Goal: Download file/media

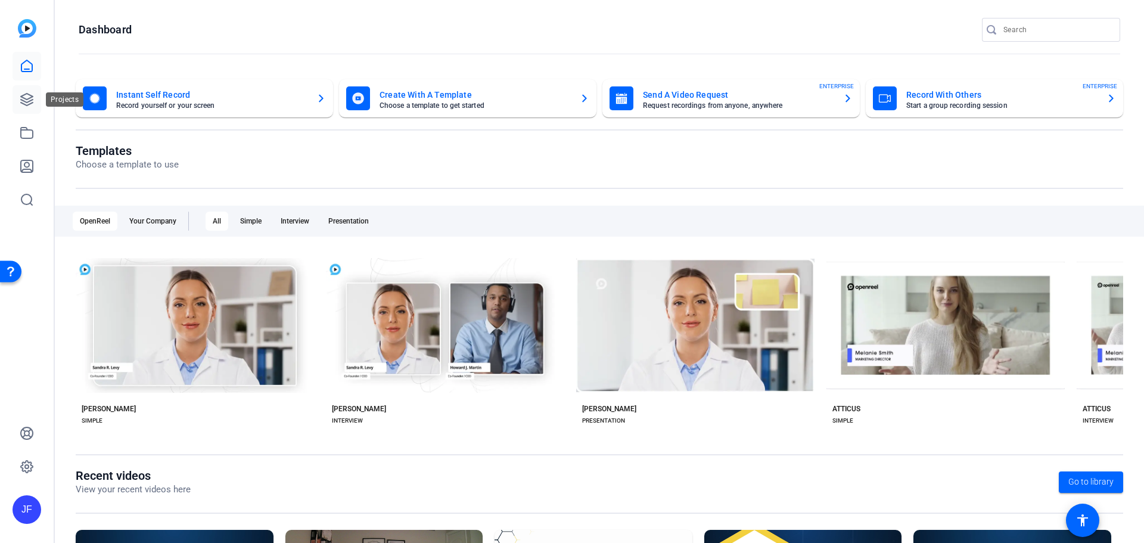
click at [33, 91] on link at bounding box center [27, 99] width 29 height 29
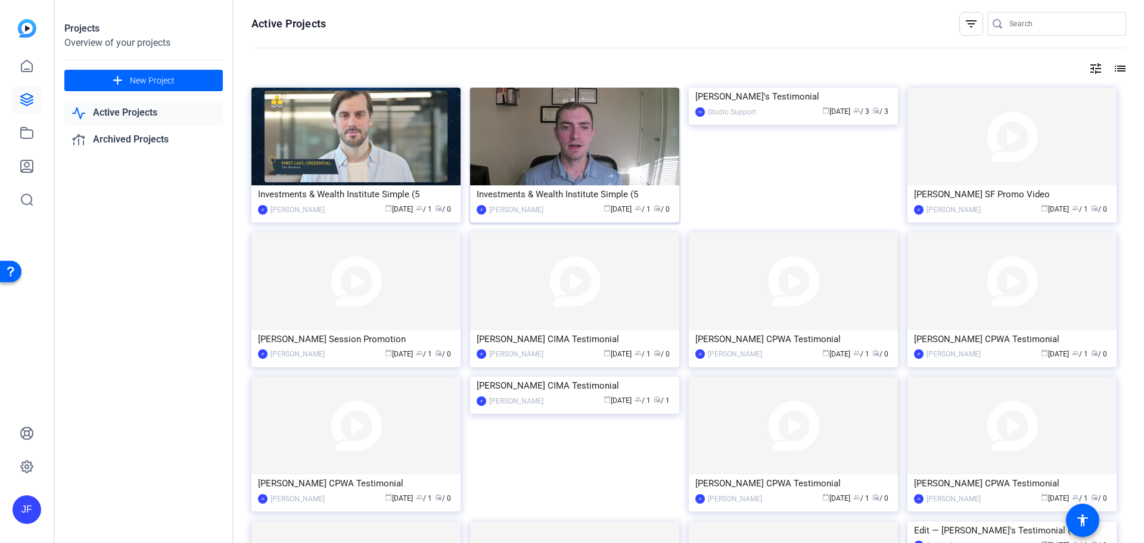
click at [635, 115] on img at bounding box center [574, 137] width 209 height 98
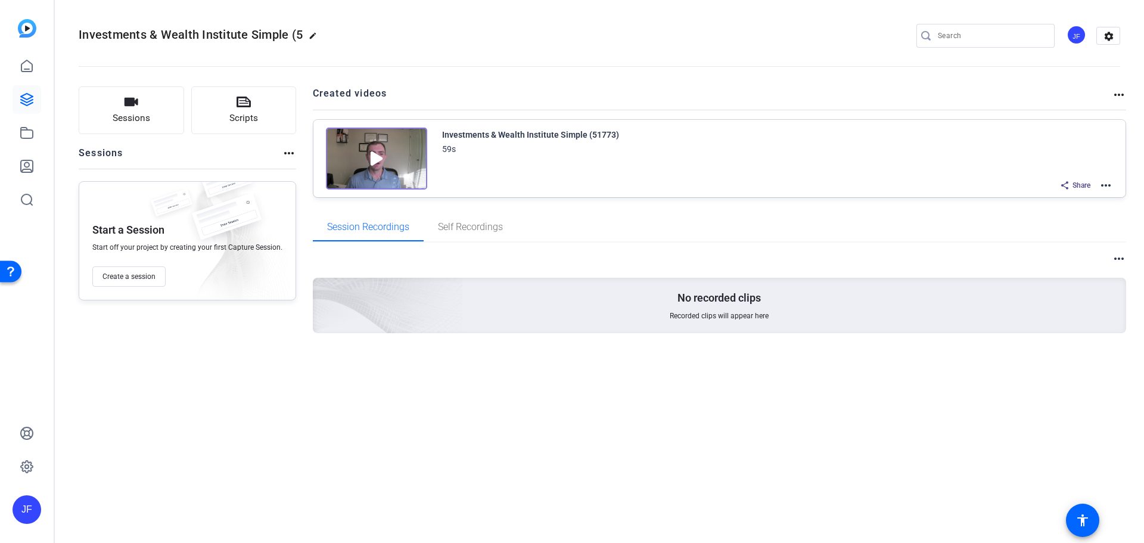
click at [1122, 94] on mat-icon "more_horiz" at bounding box center [1119, 95] width 14 height 14
click at [1114, 75] on div at bounding box center [572, 271] width 1144 height 543
click at [1110, 40] on mat-icon "settings" at bounding box center [1109, 36] width 24 height 18
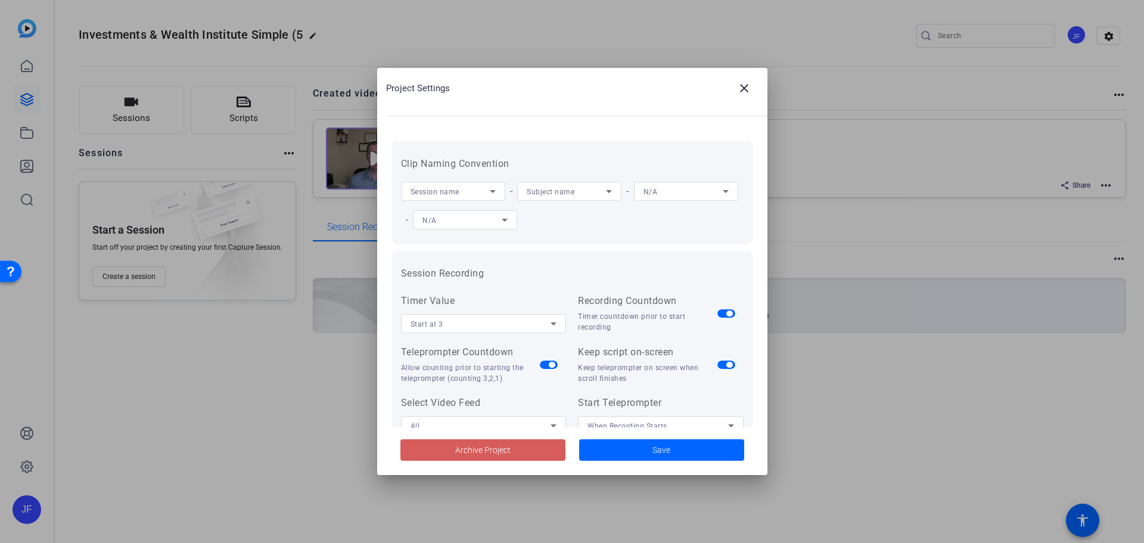
click at [529, 462] on span at bounding box center [482, 450] width 165 height 29
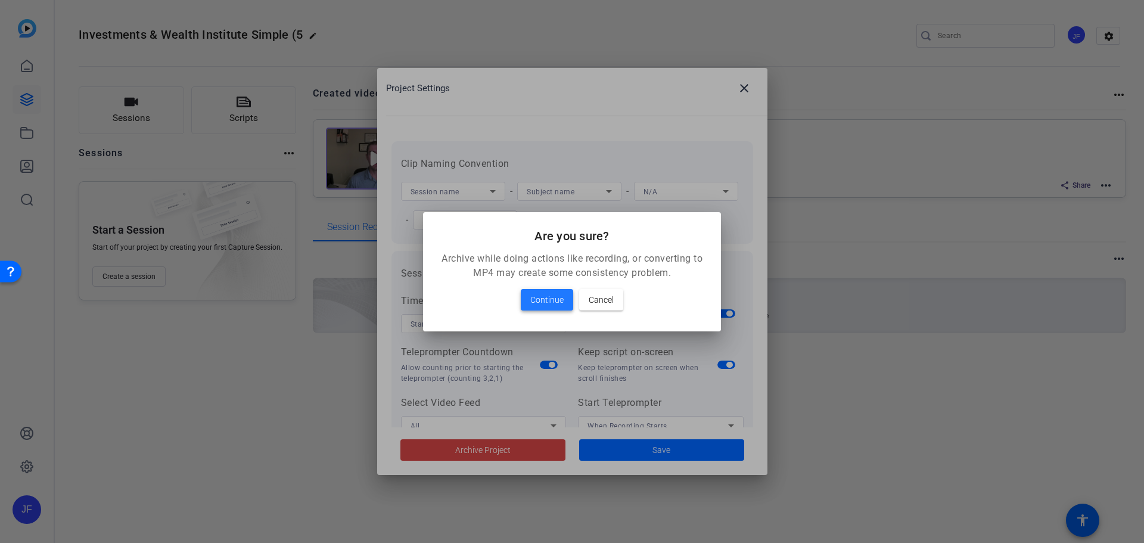
click at [551, 304] on span "Continue" at bounding box center [546, 300] width 33 height 14
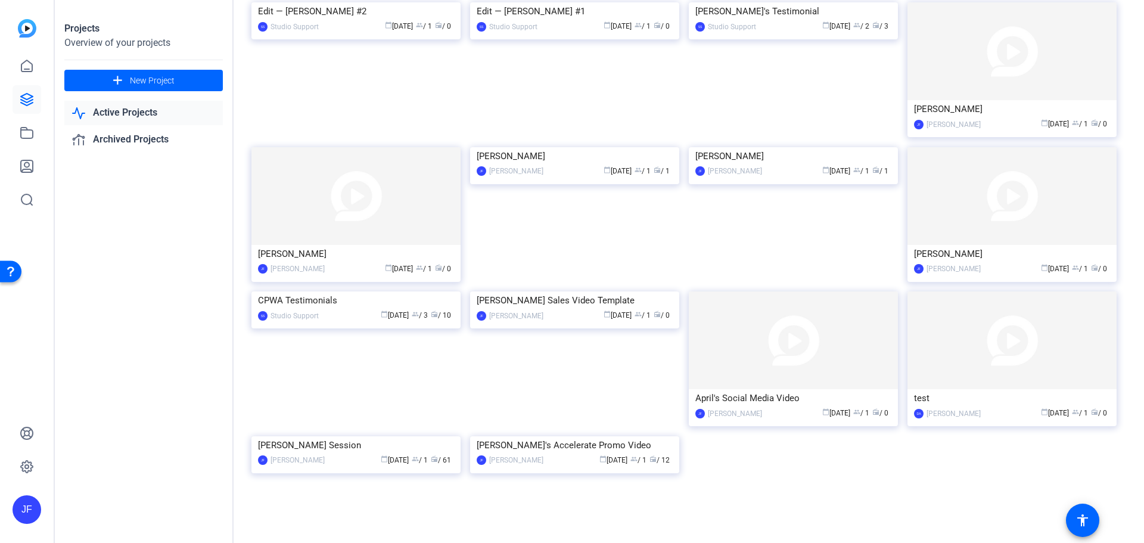
scroll to position [1917, 0]
click at [385, 436] on img at bounding box center [355, 436] width 209 height 0
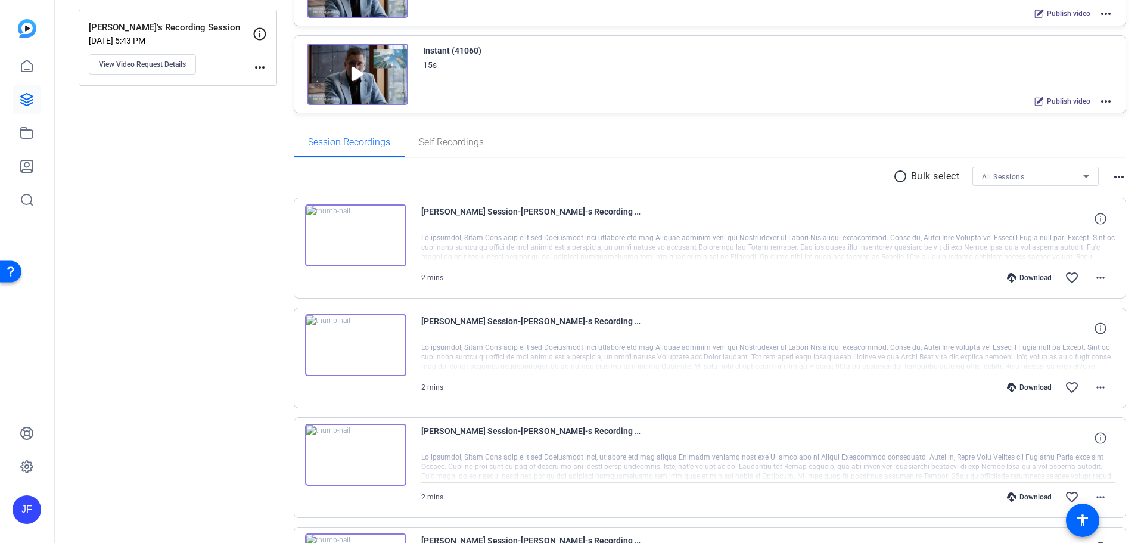
scroll to position [179, 0]
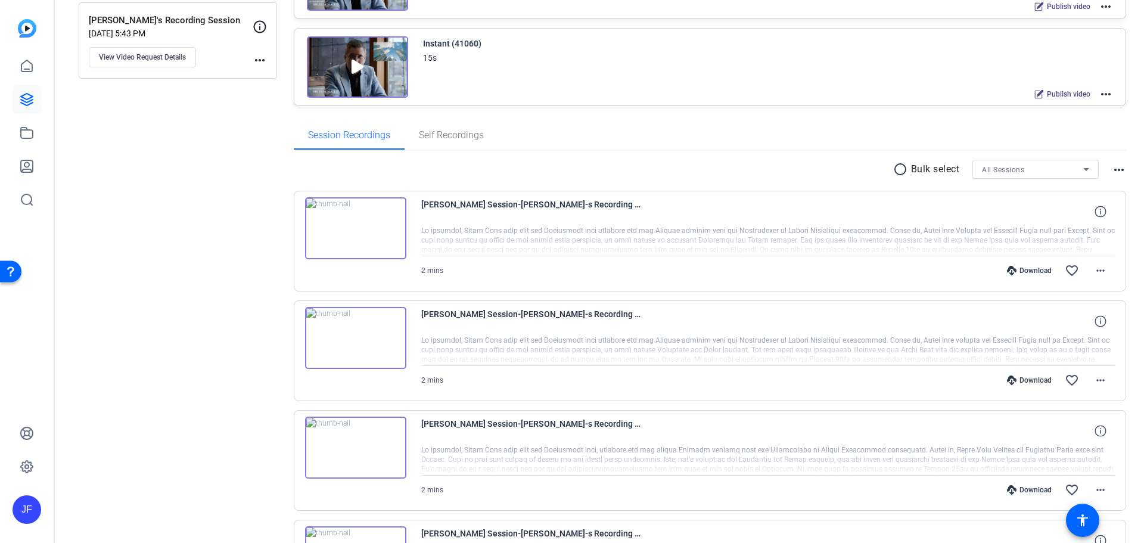
click at [377, 212] on img at bounding box center [355, 228] width 101 height 62
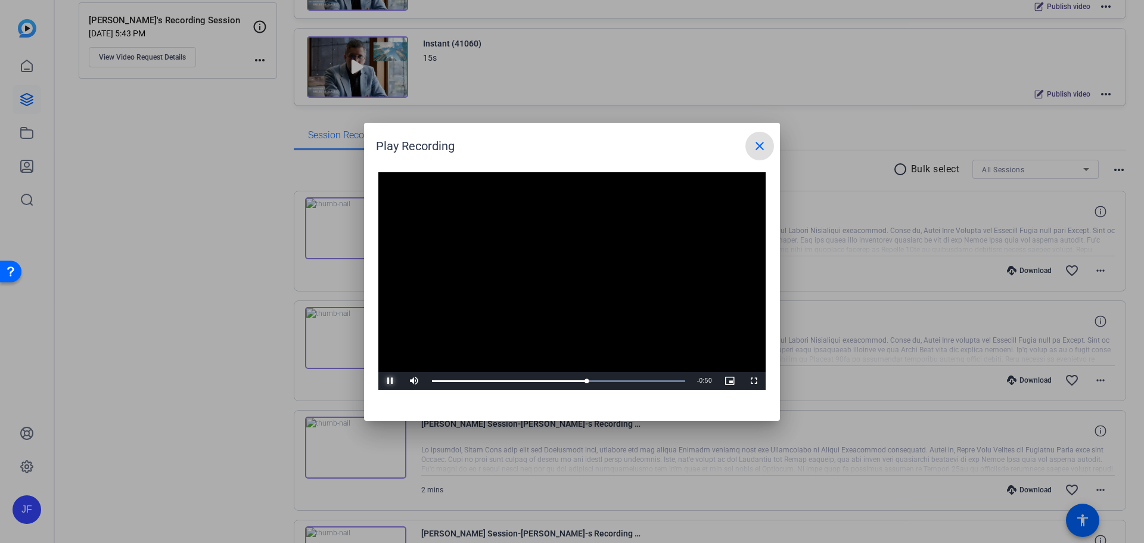
click at [391, 381] on span "Video Player" at bounding box center [390, 381] width 24 height 0
click at [461, 381] on div "0:14" at bounding box center [446, 381] width 29 height 3
click at [652, 380] on div "Loaded : 100.00% 1:50 0:16" at bounding box center [558, 381] width 253 height 3
click at [630, 381] on div "Loaded : 100.00% 1:40 1:51" at bounding box center [558, 381] width 253 height 3
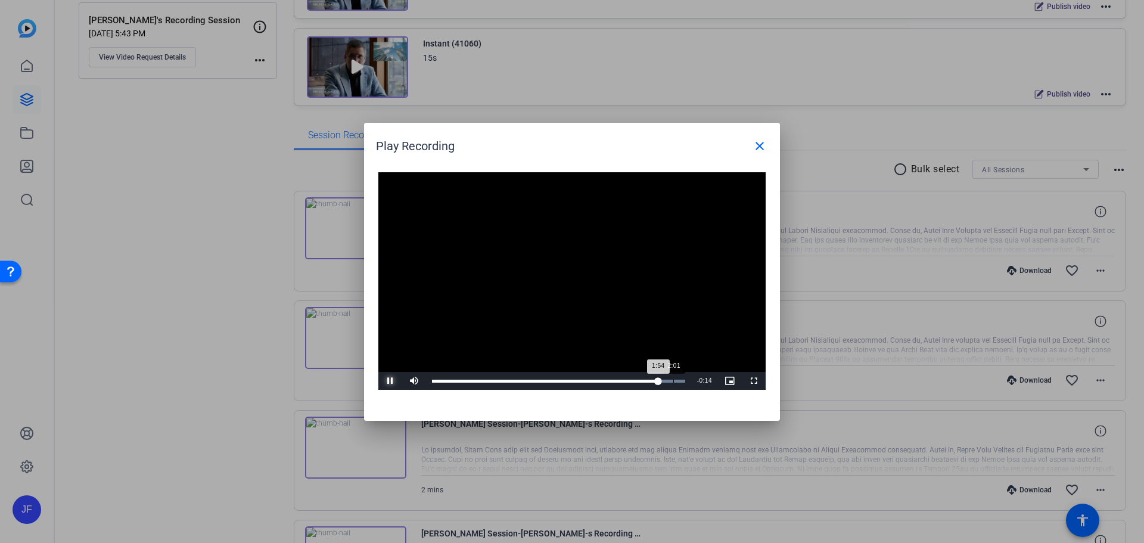
click at [673, 383] on div "Loaded : 100.00% 2:01 1:54" at bounding box center [558, 381] width 265 height 18
click at [759, 144] on mat-icon "close" at bounding box center [760, 146] width 14 height 14
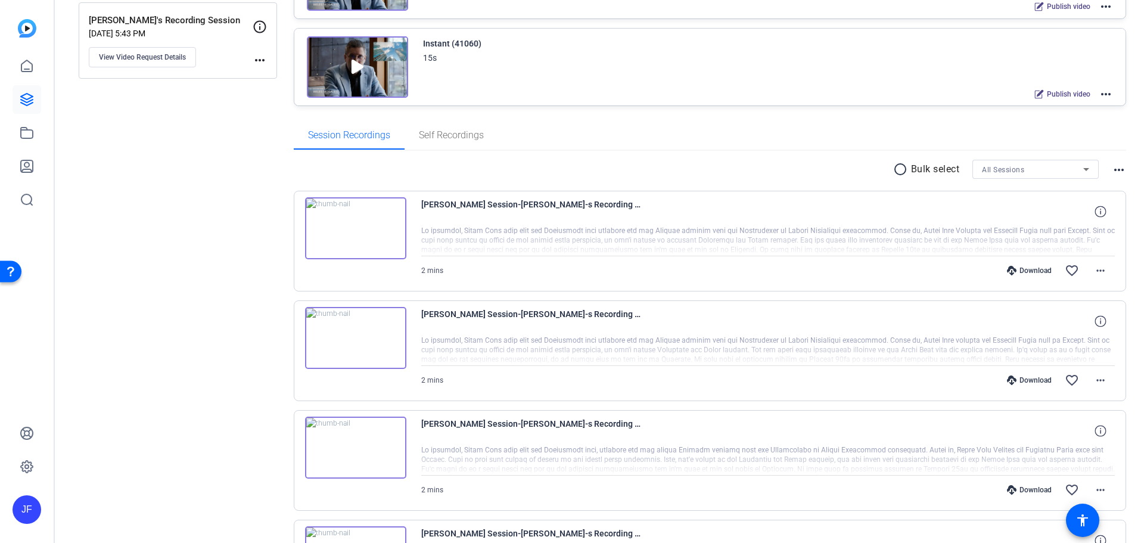
click at [355, 338] on img at bounding box center [355, 338] width 101 height 62
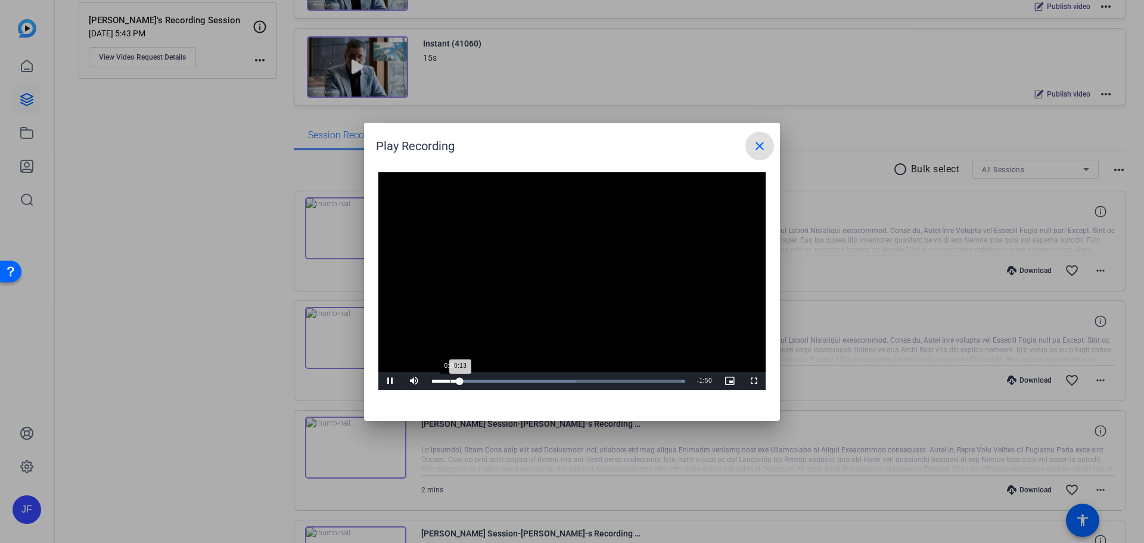
click at [447, 383] on div "Loaded : 100.00% 0:08 0:13" at bounding box center [558, 381] width 265 height 18
click at [617, 382] on div "Loaded : 100.00% 1:29 1:38" at bounding box center [558, 381] width 253 height 3
click at [758, 144] on mat-icon "close" at bounding box center [760, 146] width 14 height 14
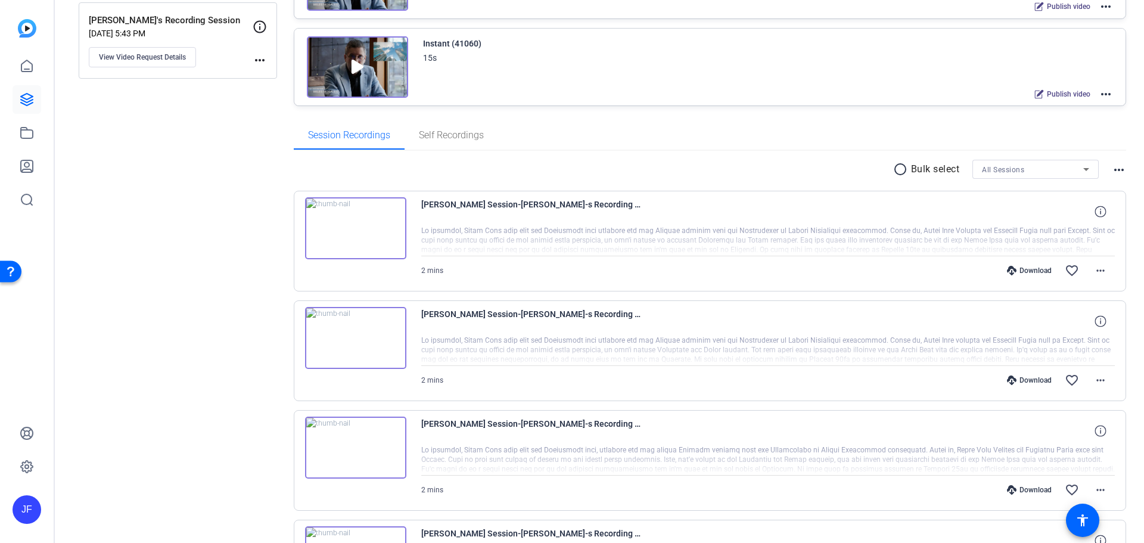
click at [355, 228] on img at bounding box center [355, 228] width 101 height 62
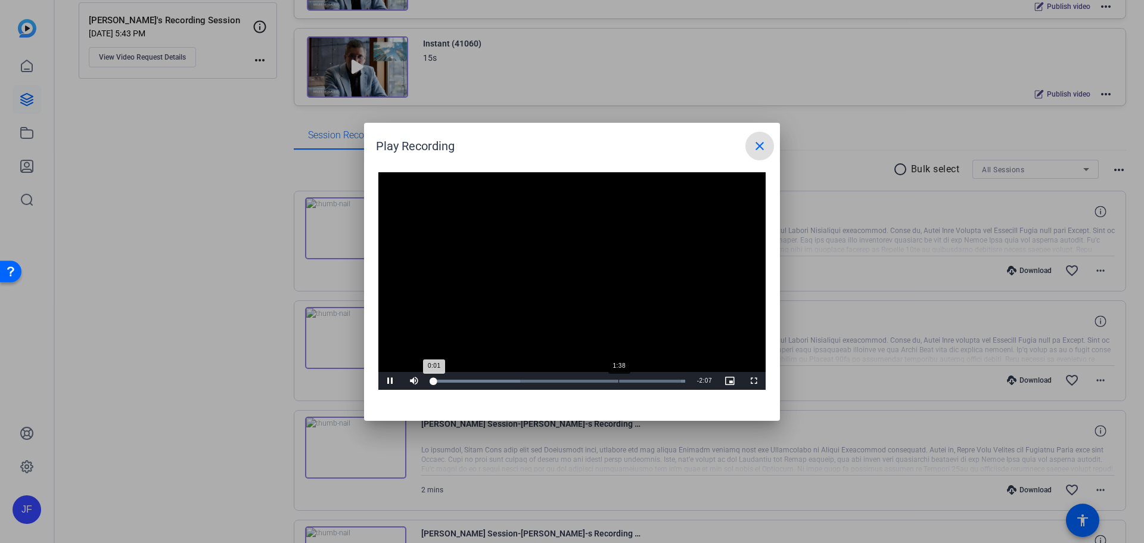
click at [630, 385] on div "Loaded : 100.00% 1:38 0:01" at bounding box center [558, 381] width 265 height 18
click at [620, 382] on div "Loaded : 100.00% 1:34 1:40" at bounding box center [558, 381] width 253 height 3
click at [555, 382] on div "1:01" at bounding box center [555, 381] width 1 height 3
click at [530, 381] on div "0:49" at bounding box center [530, 381] width 1 height 3
click at [765, 148] on mat-icon "close" at bounding box center [760, 146] width 14 height 14
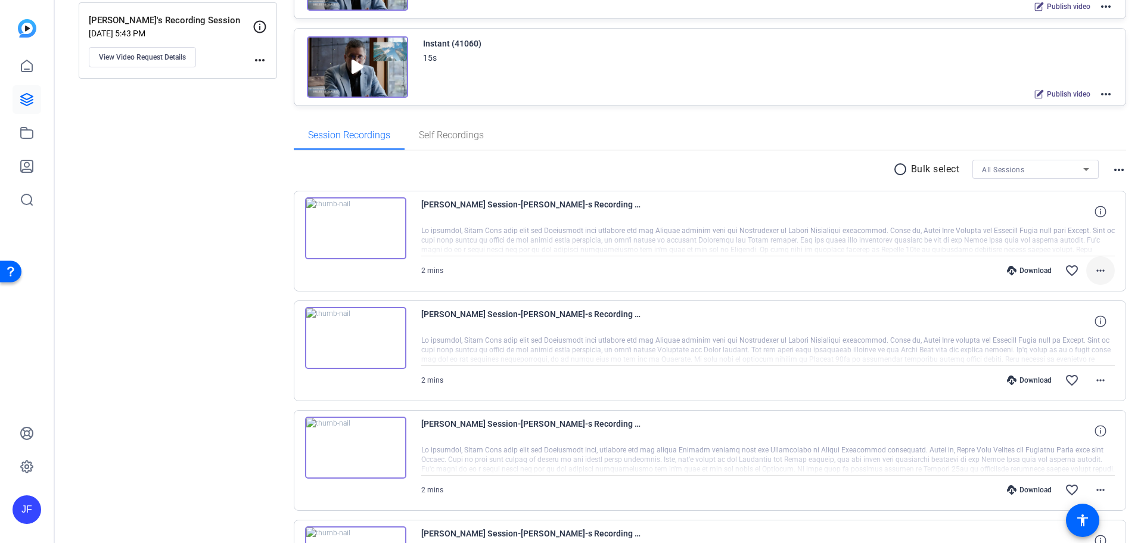
click at [1099, 270] on mat-icon "more_horiz" at bounding box center [1100, 270] width 14 height 14
click at [1072, 328] on span "Download MP4" at bounding box center [1063, 325] width 71 height 14
